Goal: Navigation & Orientation: Locate item on page

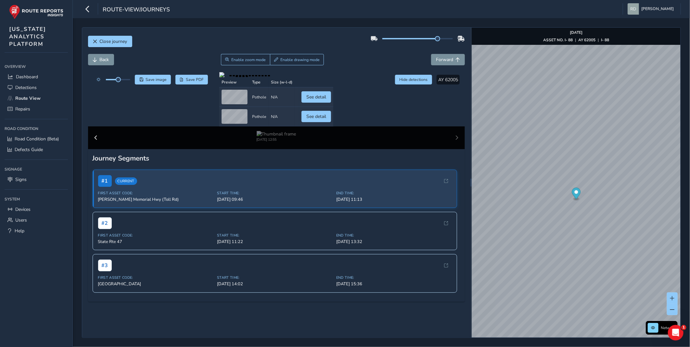
click at [381, 65] on div "Back Enable zoom mode Enable drawing mode Forward" at bounding box center [276, 59] width 377 height 11
